Goal: Task Accomplishment & Management: Manage account settings

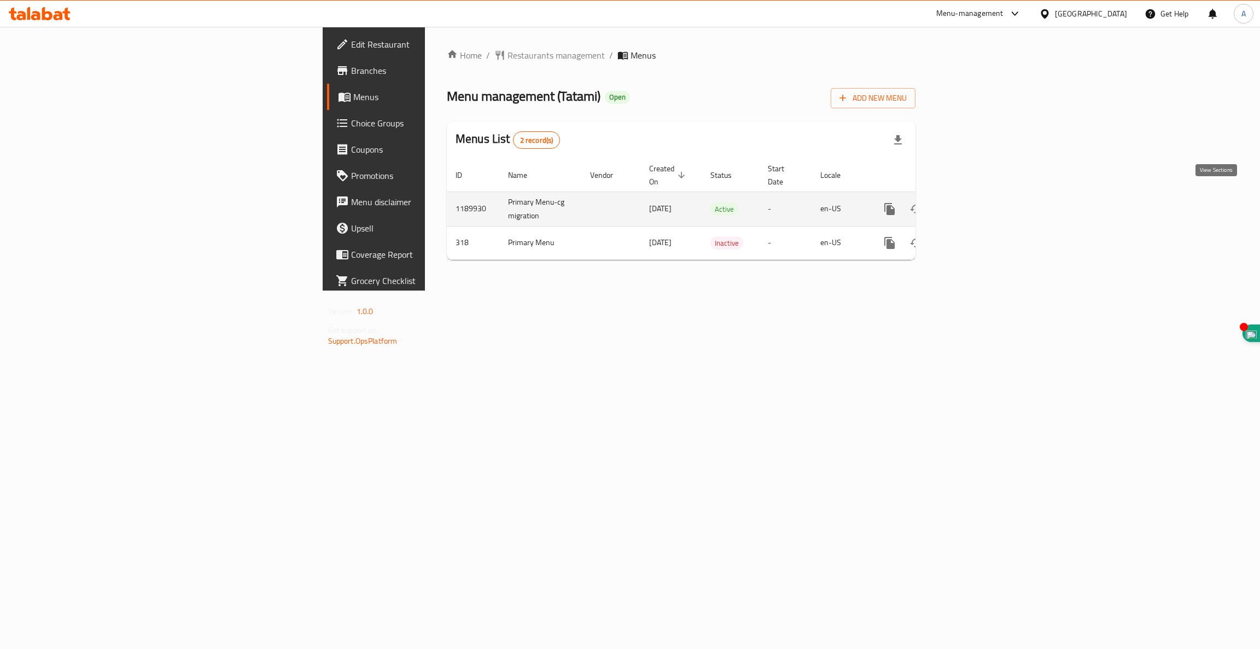
click at [975, 202] on icon "enhanced table" at bounding box center [968, 208] width 13 height 13
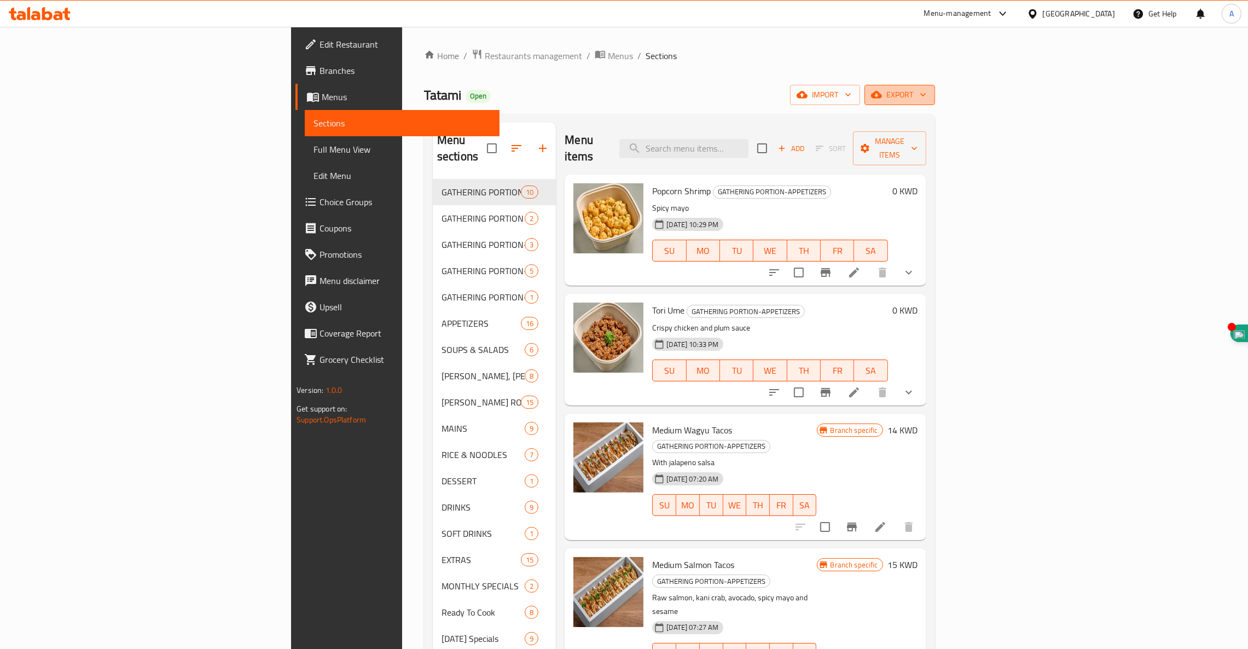
click at [926, 96] on span "export" at bounding box center [899, 95] width 53 height 14
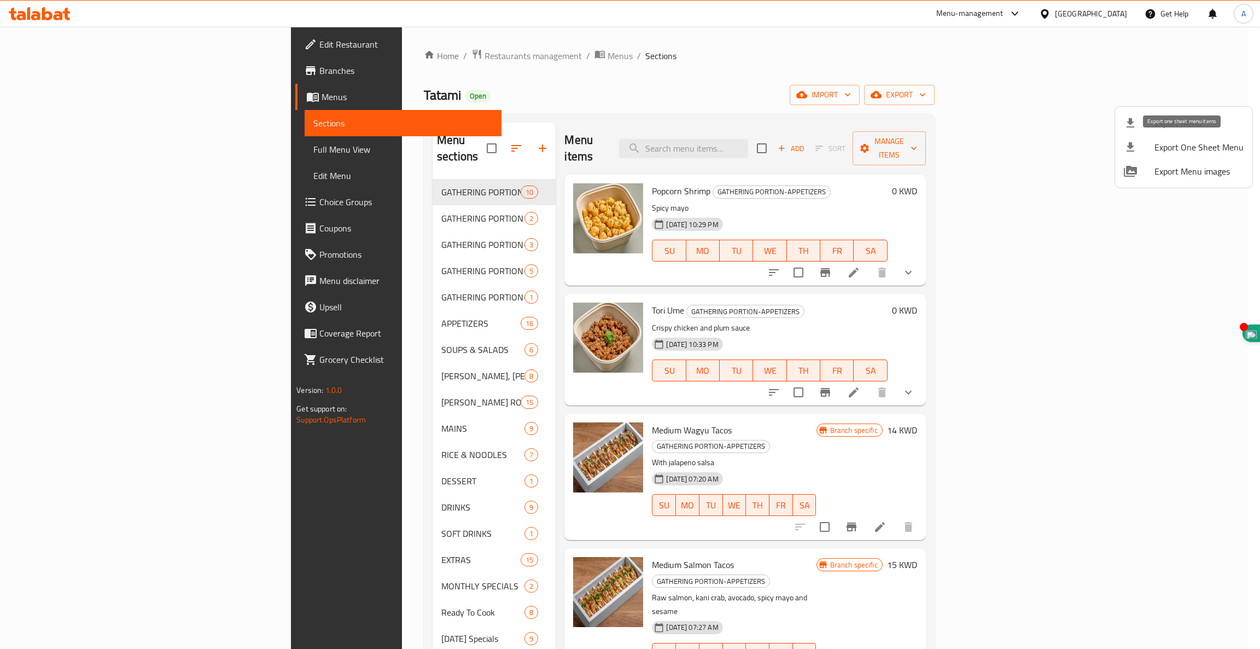
click at [1170, 155] on li "Export One Sheet Menu" at bounding box center [1183, 147] width 137 height 24
click at [1164, 173] on span "Export Menu images" at bounding box center [1199, 171] width 89 height 13
click at [350, 57] on div at bounding box center [630, 324] width 1260 height 649
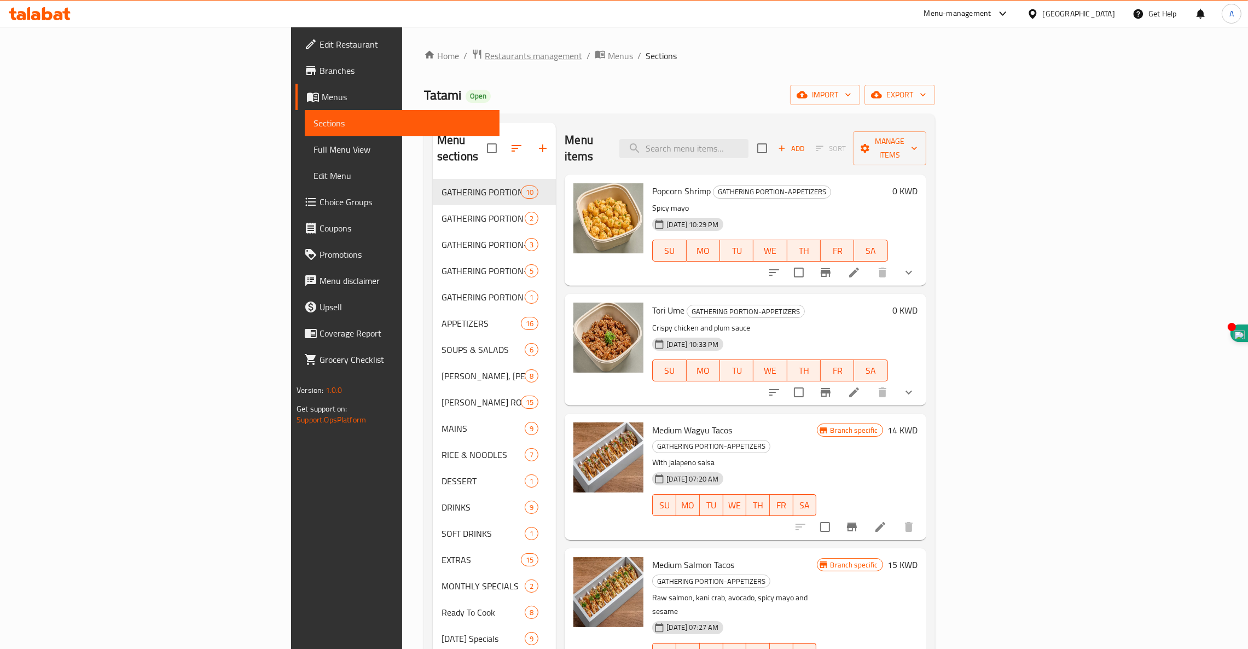
drag, startPoint x: 350, startPoint y: 57, endPoint x: 328, endPoint y: 50, distance: 23.5
click at [485, 50] on span "Restaurants management" at bounding box center [533, 55] width 97 height 13
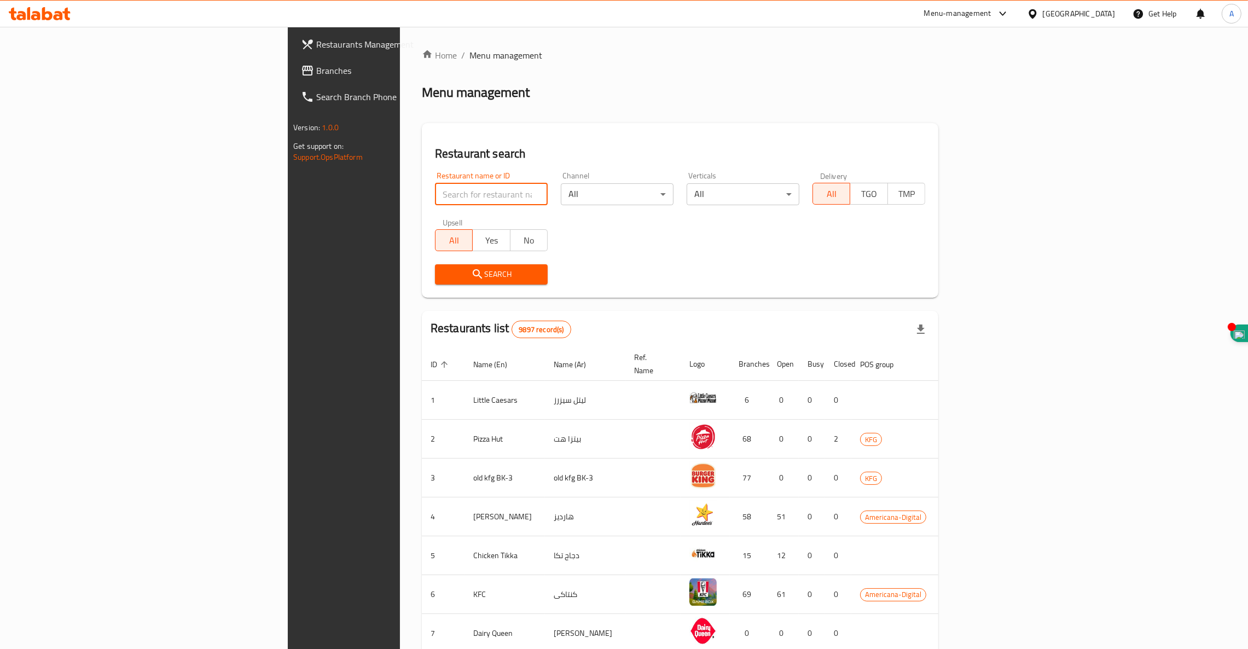
click at [435, 192] on input "search" at bounding box center [491, 194] width 113 height 22
type input "reem sweet"
click button "Search" at bounding box center [491, 274] width 113 height 20
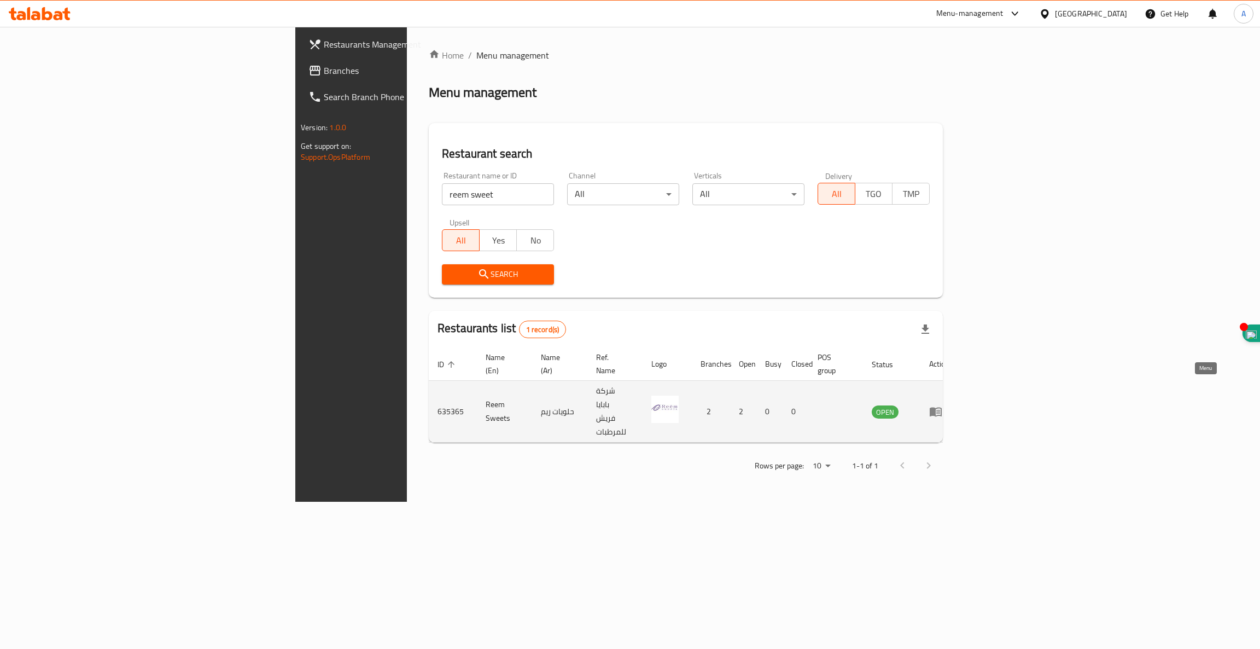
click at [940, 410] on icon "enhanced table" at bounding box center [939, 412] width 4 height 4
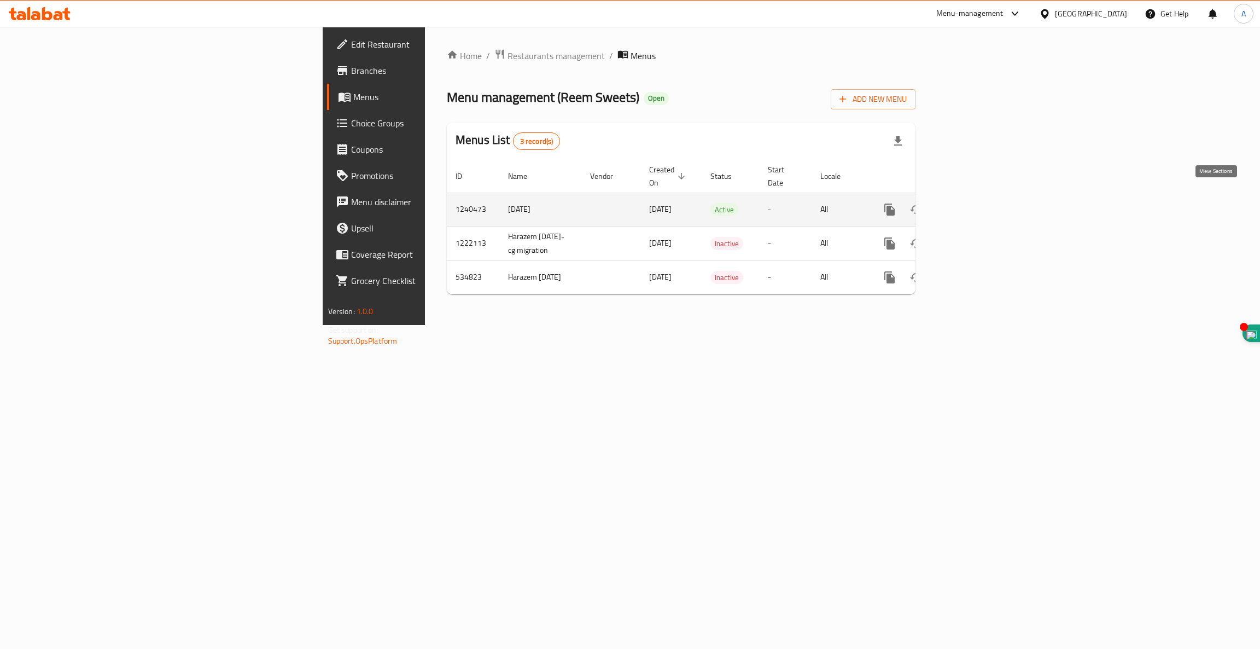
click at [974, 205] on icon "enhanced table" at bounding box center [969, 210] width 10 height 10
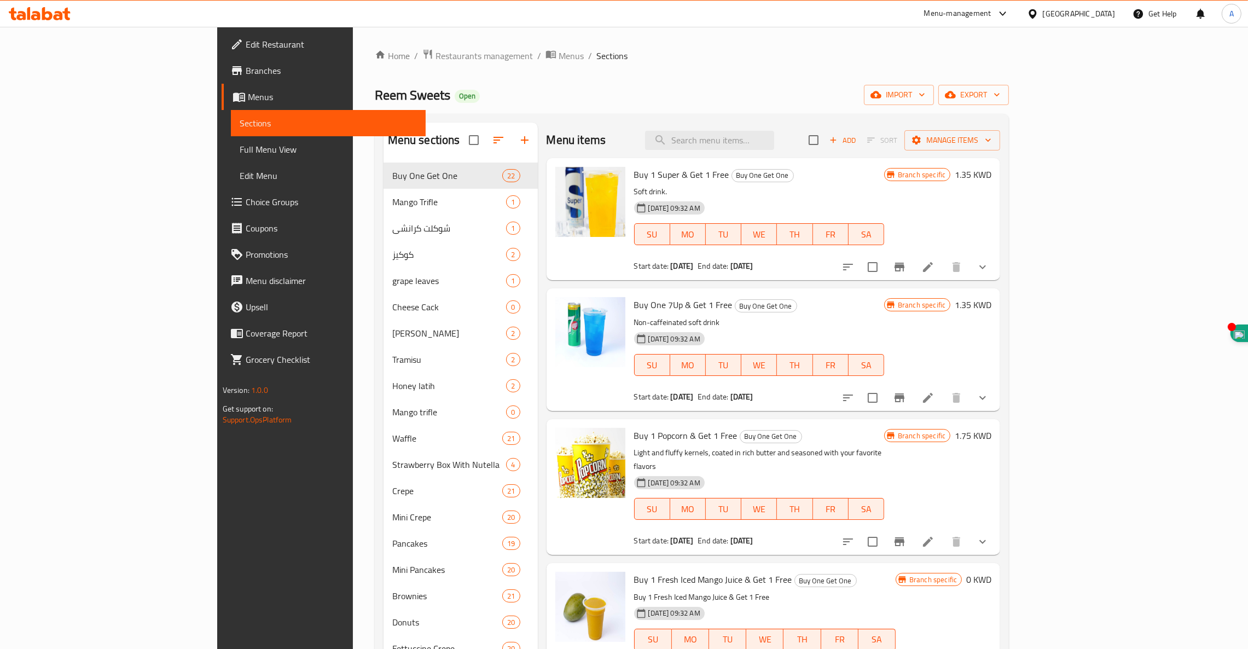
click at [246, 67] on span "Branches" at bounding box center [331, 70] width 171 height 13
